Goal: Task Accomplishment & Management: Use online tool/utility

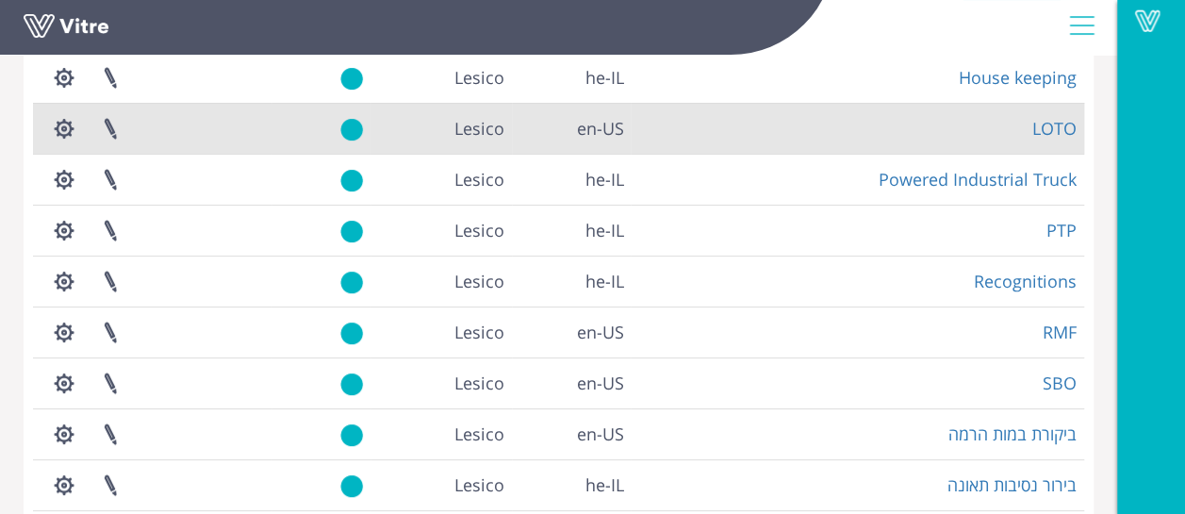
scroll to position [189, 0]
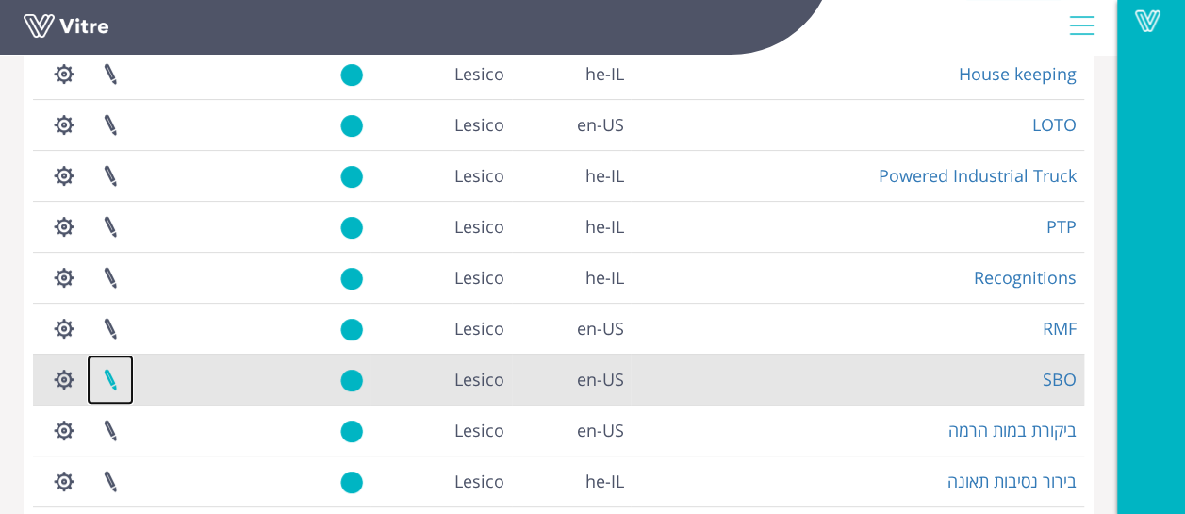
click at [109, 383] on link at bounding box center [110, 379] width 47 height 50
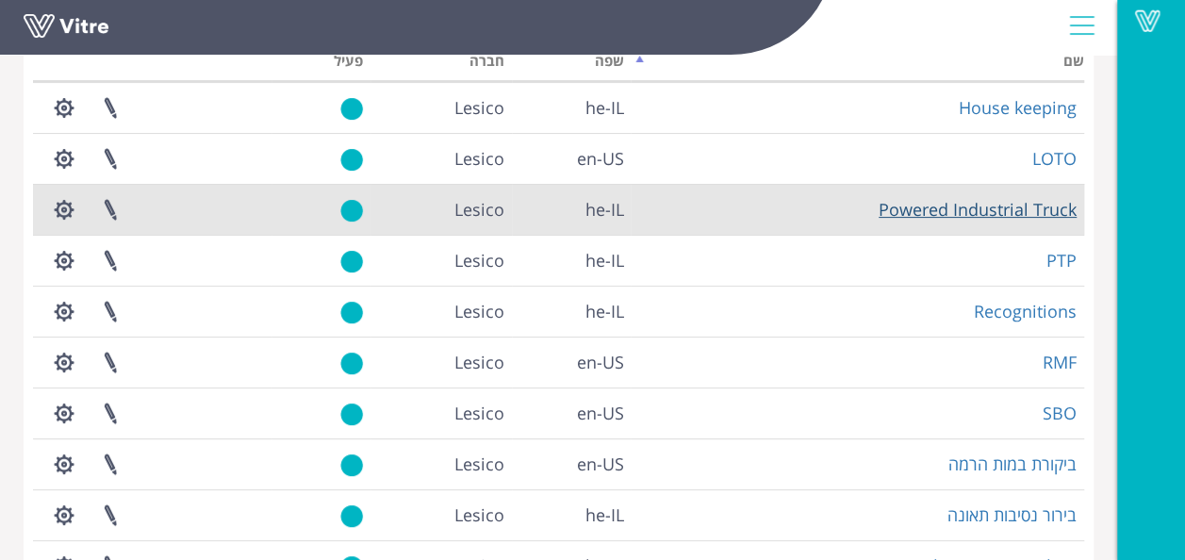
scroll to position [189, 0]
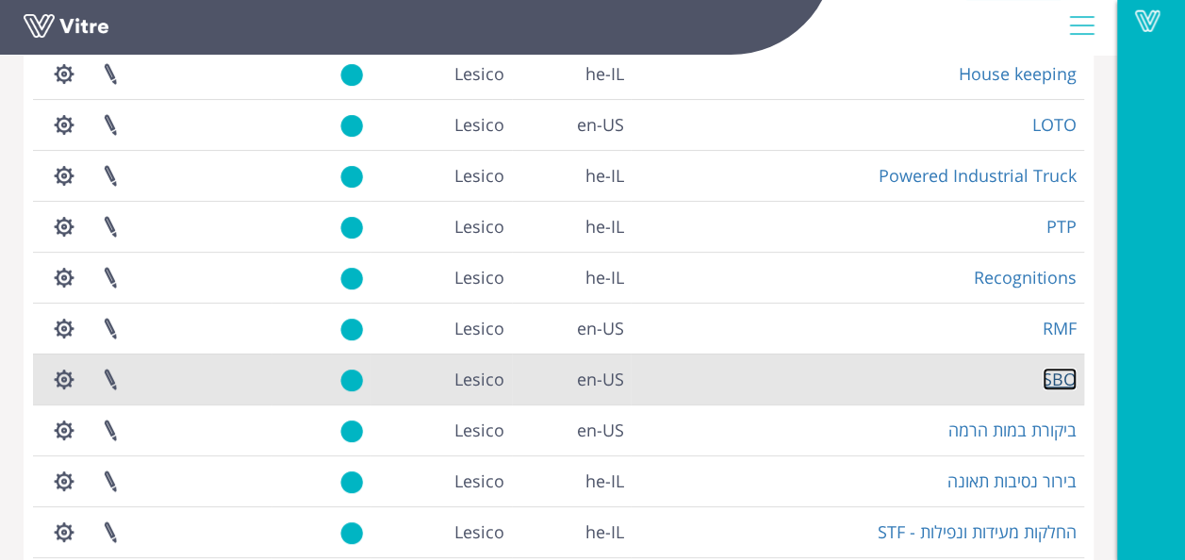
click at [1054, 380] on link "SBO" at bounding box center [1060, 379] width 34 height 23
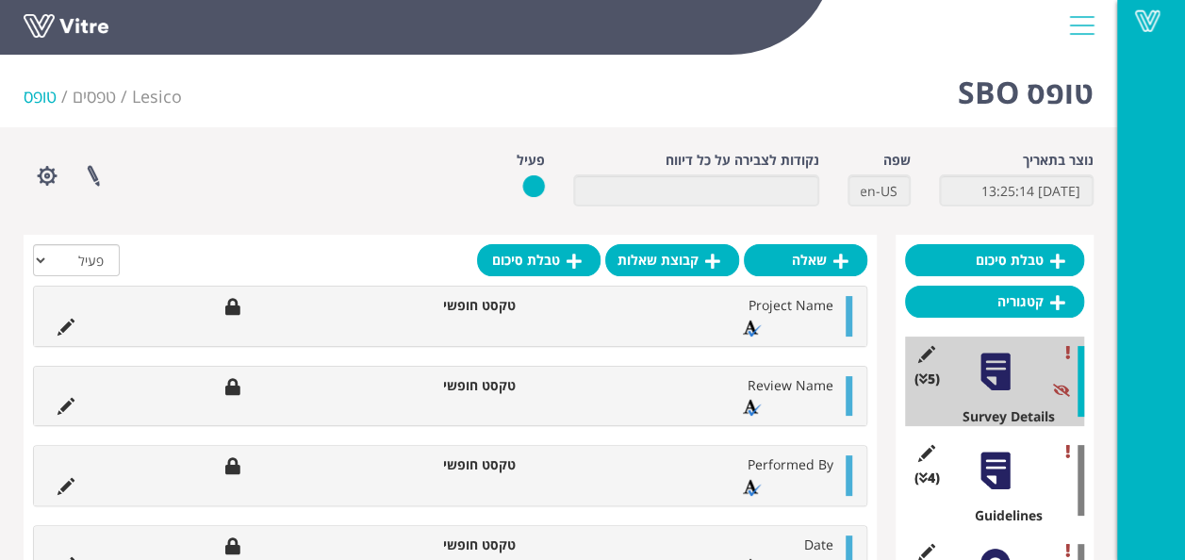
click at [990, 467] on div at bounding box center [995, 471] width 42 height 42
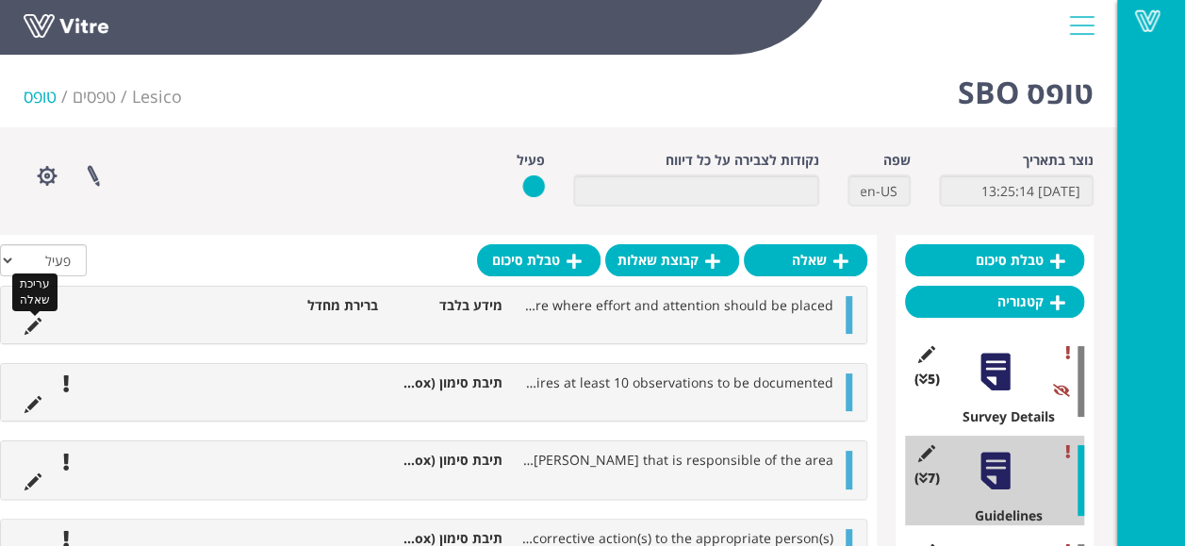
click at [34, 327] on icon at bounding box center [33, 326] width 17 height 17
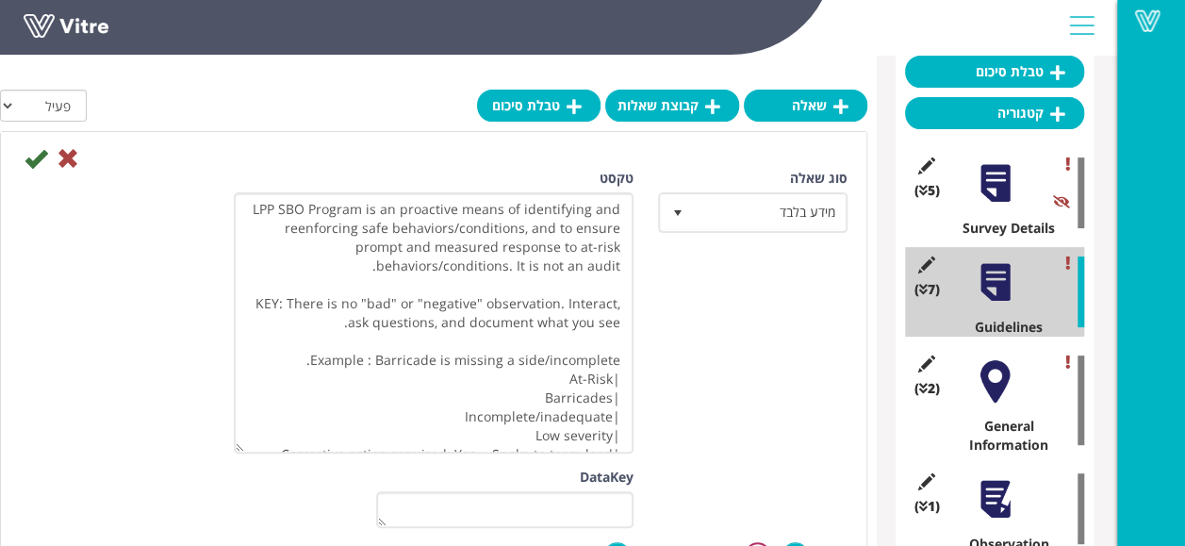
drag, startPoint x: 238, startPoint y: 222, endPoint x: 189, endPoint y: 447, distance: 229.6
click at [189, 447] on div "סוג שאלה מידע בלבד 24 טקסט LPP SBO Program is an proactive means of identifying…" at bounding box center [434, 318] width 856 height 299
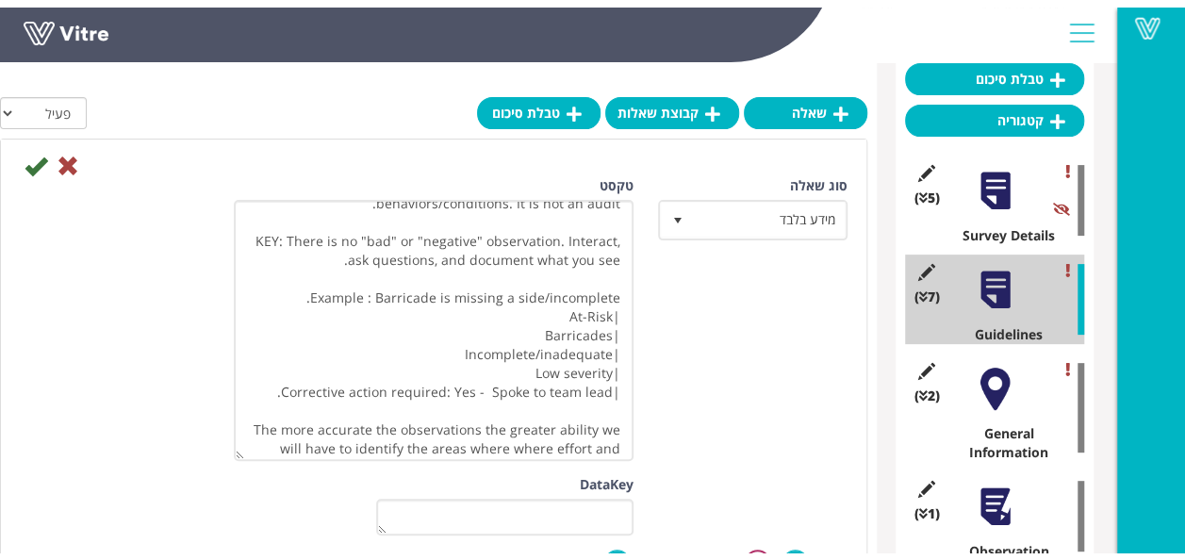
scroll to position [92, 0]
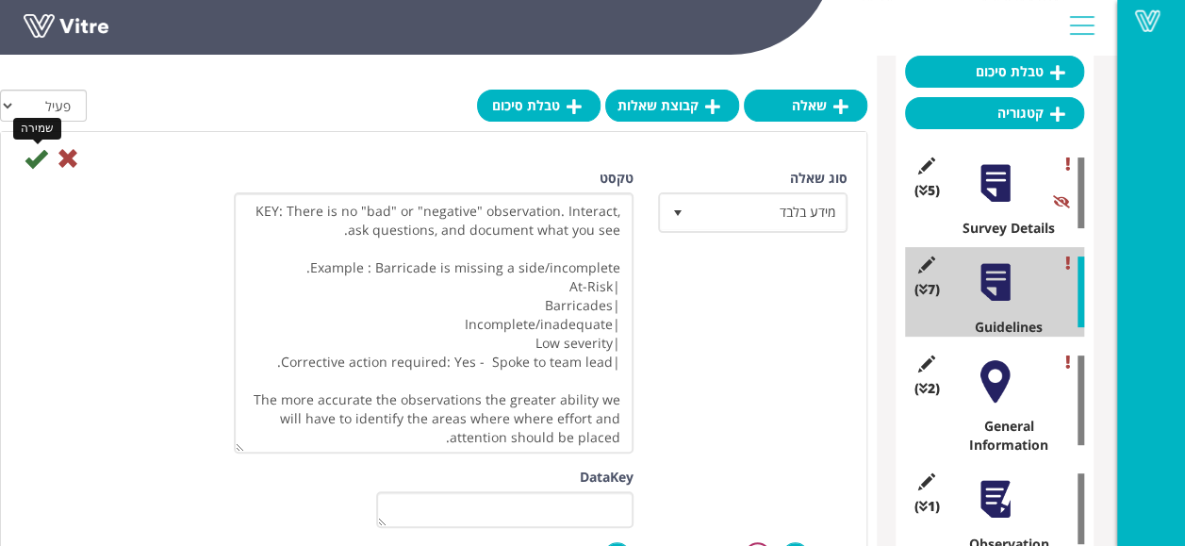
click at [37, 154] on icon at bounding box center [36, 158] width 23 height 23
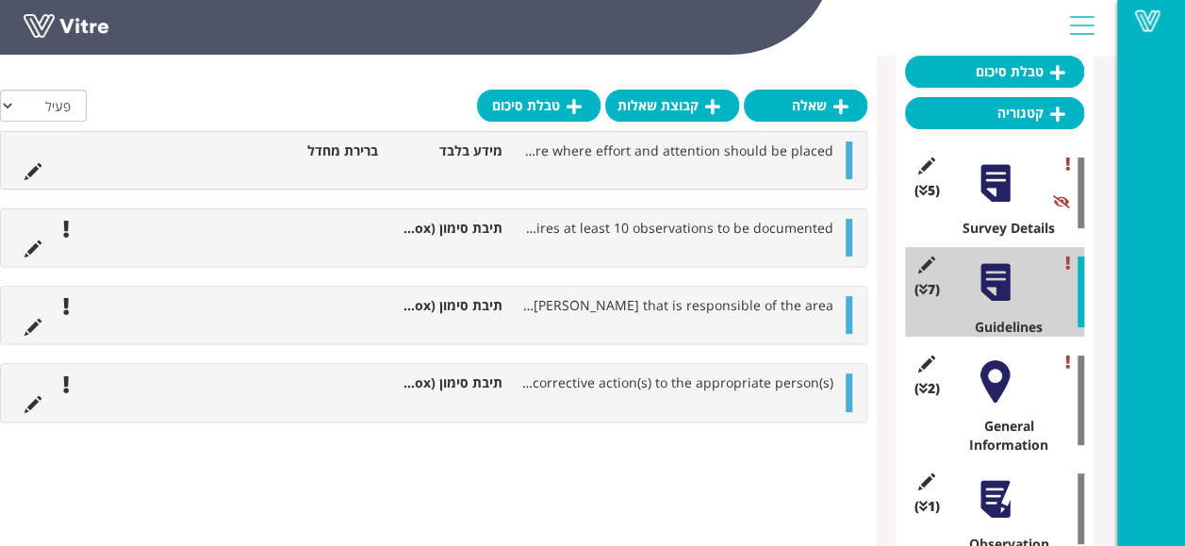
click at [998, 403] on div "(2 ) General Information" at bounding box center [994, 400] width 179 height 108
click at [994, 382] on div at bounding box center [995, 381] width 42 height 42
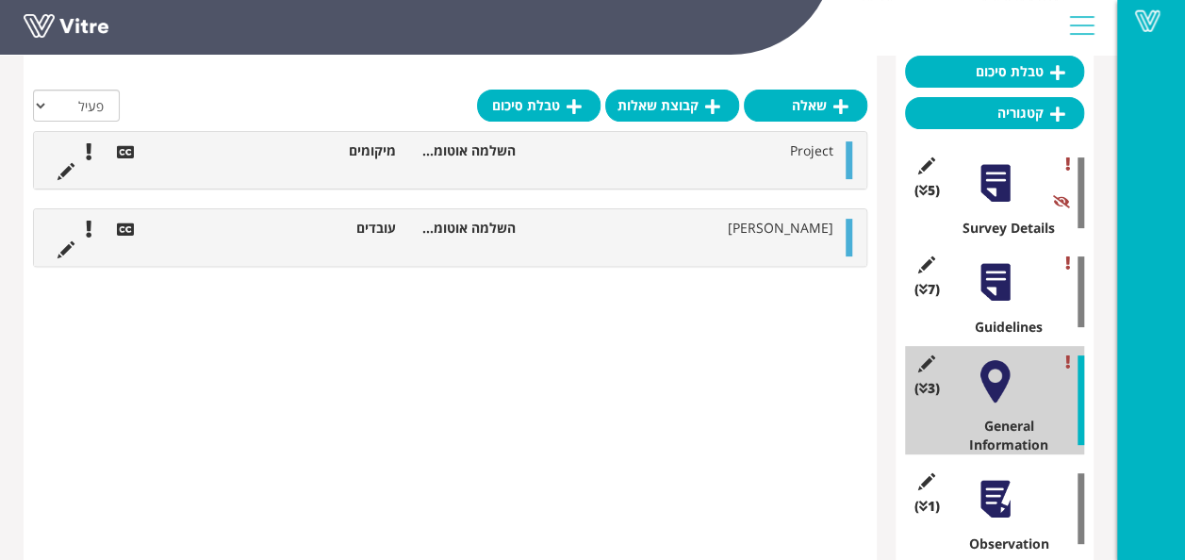
click at [995, 507] on div at bounding box center [995, 499] width 42 height 42
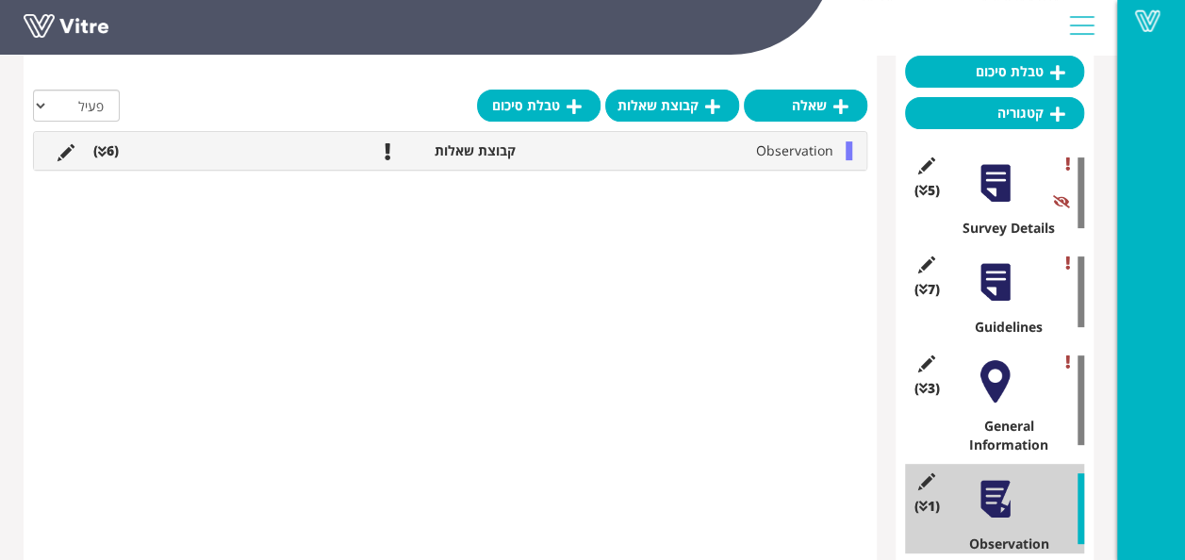
click at [1001, 179] on div at bounding box center [995, 183] width 42 height 42
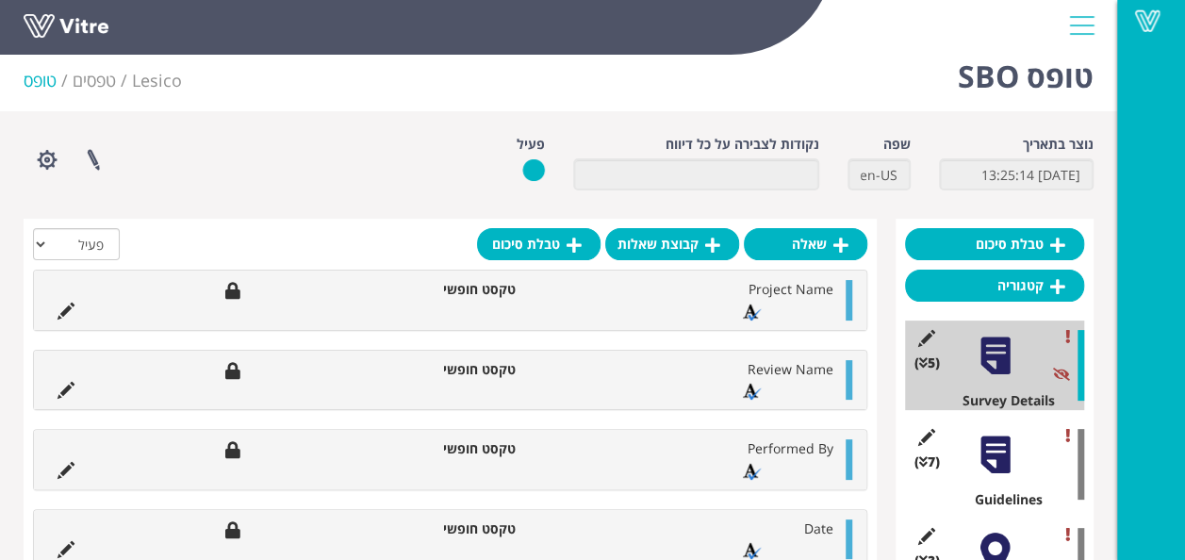
scroll to position [0, 0]
